Goal: Transaction & Acquisition: Purchase product/service

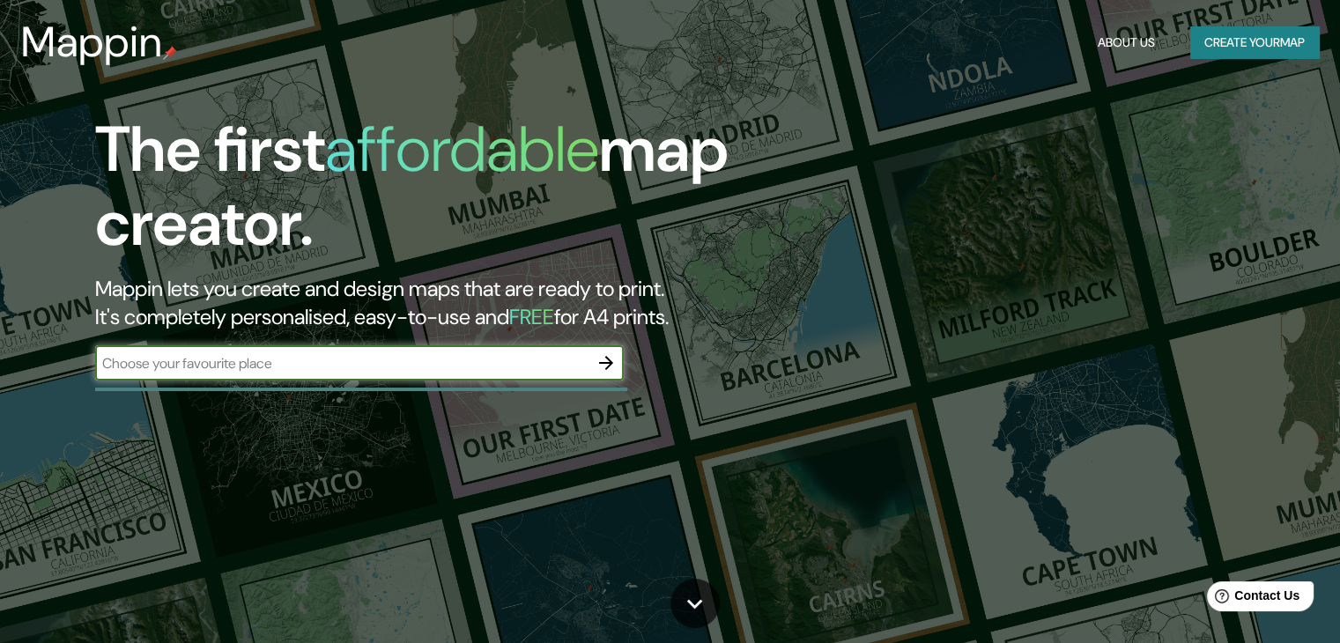
click at [526, 365] on input "text" at bounding box center [341, 363] width 493 height 20
type input "victor larco herrera"
click at [617, 364] on button "button" at bounding box center [606, 362] width 35 height 35
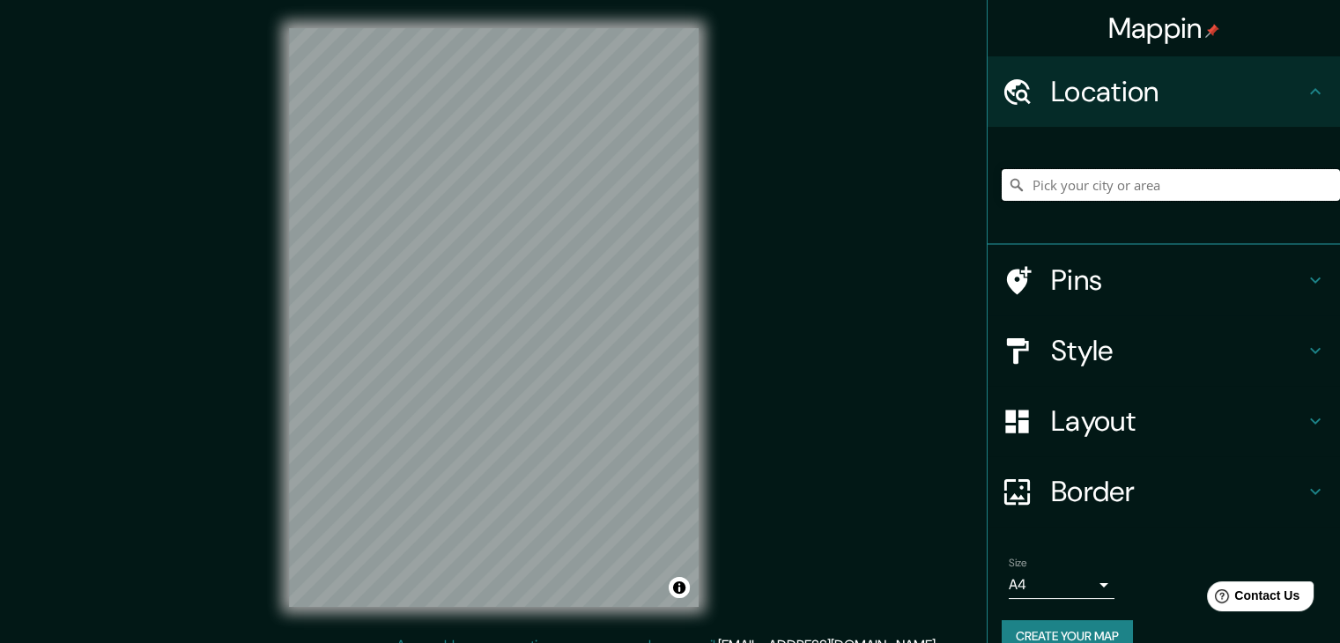
click at [1107, 181] on input "Pick your city or area" at bounding box center [1171, 185] width 338 height 32
type input "i"
type input "Victor Larco Herrera, Departamento de La Libertad, Perú"
click at [1069, 628] on button "Create your map" at bounding box center [1067, 636] width 131 height 33
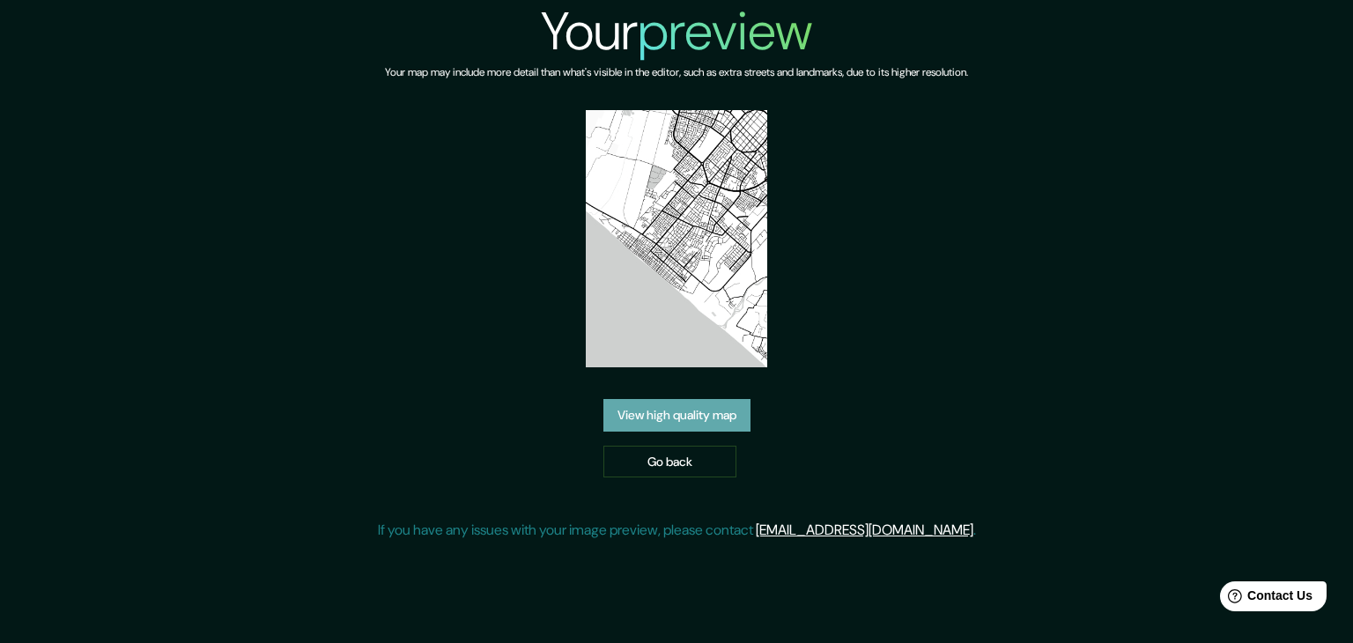
click at [648, 413] on link "View high quality map" at bounding box center [677, 415] width 147 height 33
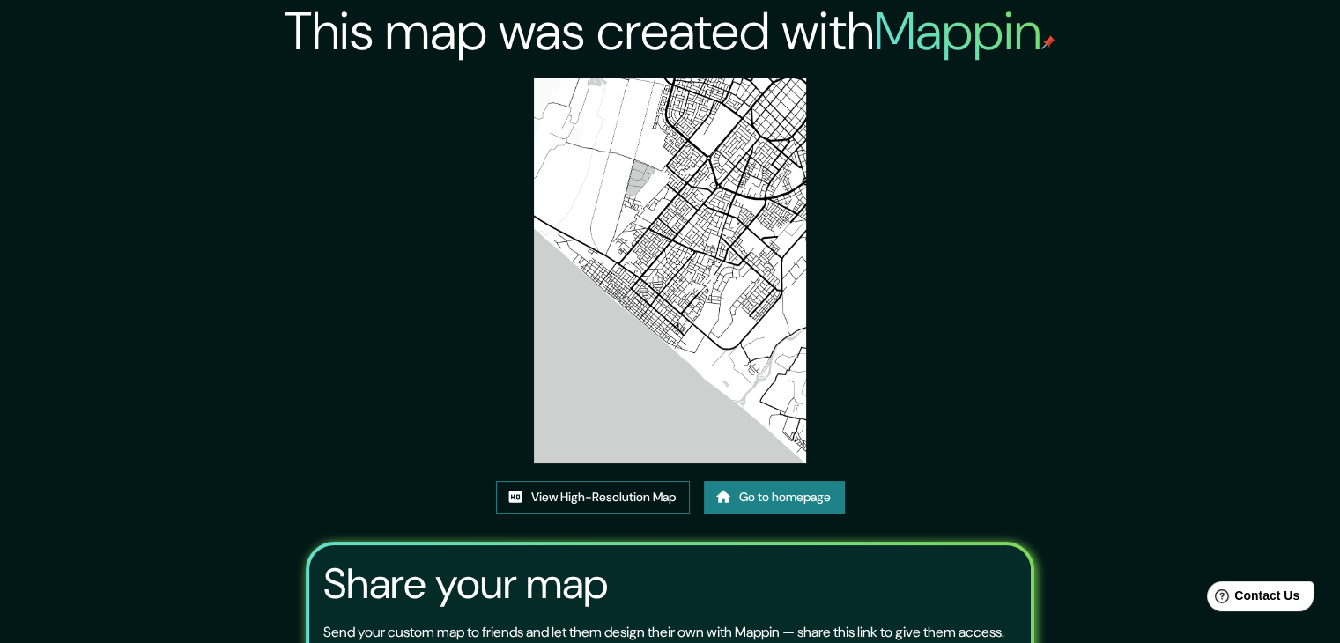
click at [621, 485] on link "View High-Resolution Map" at bounding box center [593, 497] width 194 height 33
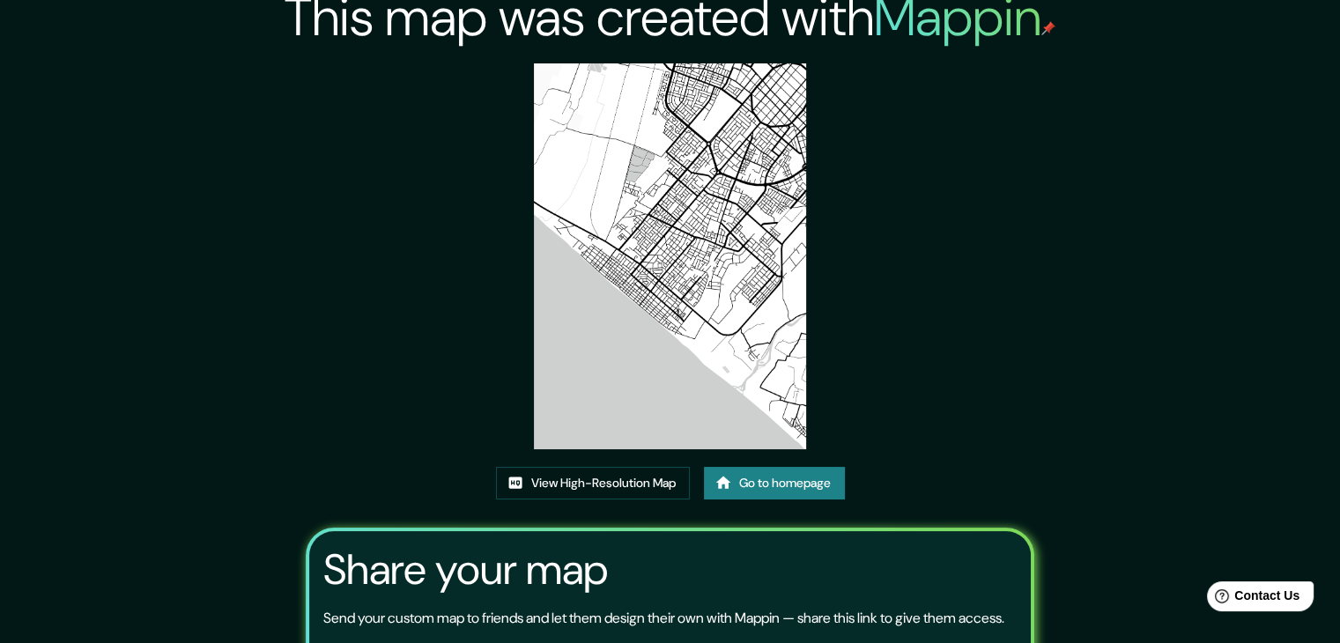
scroll to position [7, 0]
